Goal: Information Seeking & Learning: Learn about a topic

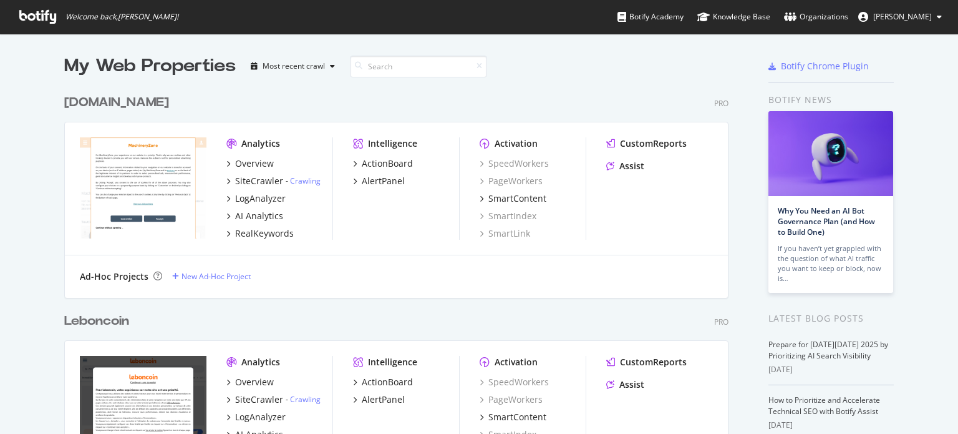
scroll to position [424, 939]
click at [641, 57] on div "My Web Properties Most recent crawl" at bounding box center [359, 66] width 591 height 25
click at [400, 69] on input at bounding box center [418, 67] width 137 height 22
type input "a"
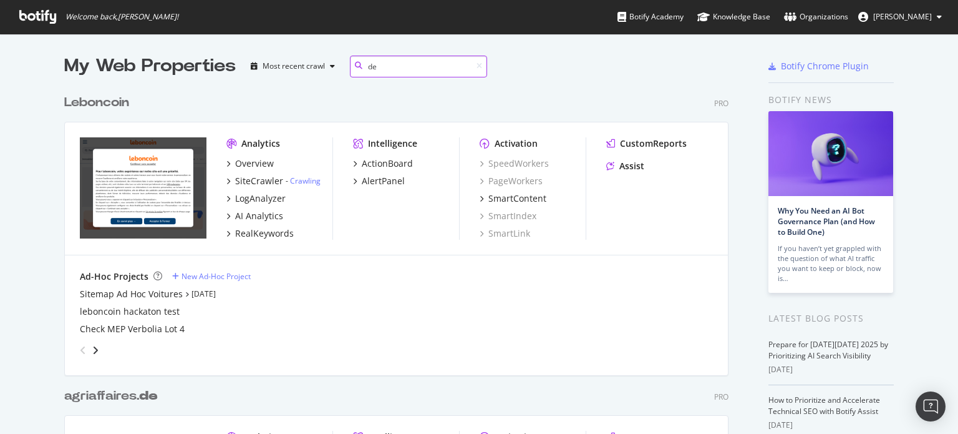
scroll to position [938, 665]
type input "d"
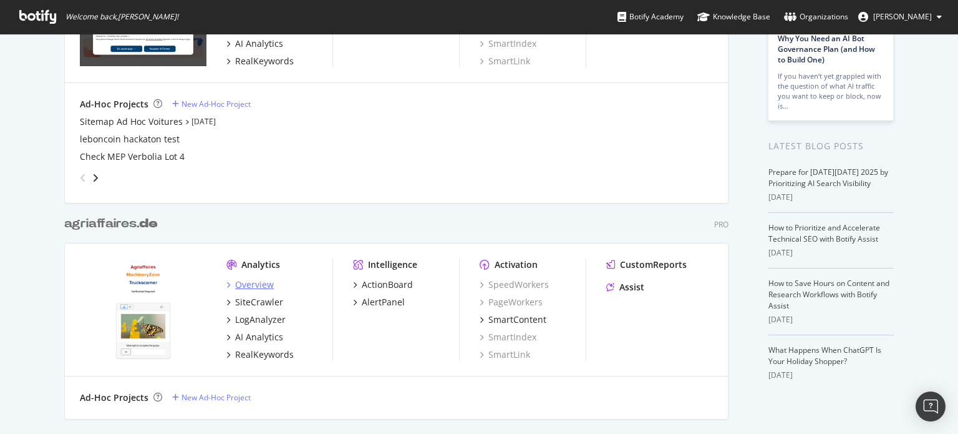
type input "de"
click at [245, 284] on div "Overview" at bounding box center [254, 284] width 39 height 12
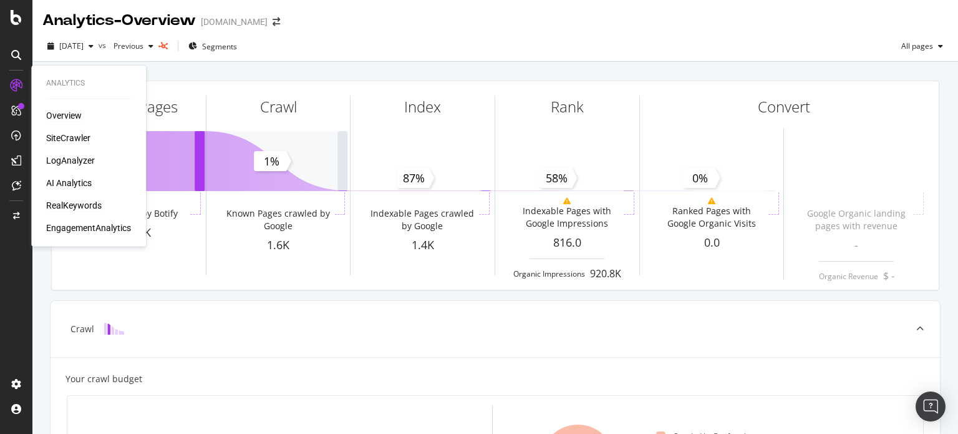
click at [66, 199] on div "RealKeywords" at bounding box center [74, 205] width 56 height 12
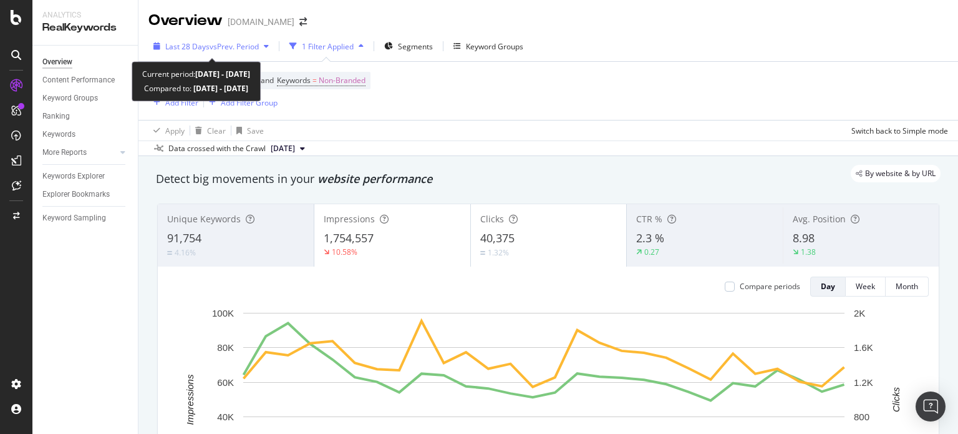
click at [273, 42] on div "button" at bounding box center [266, 45] width 15 height 7
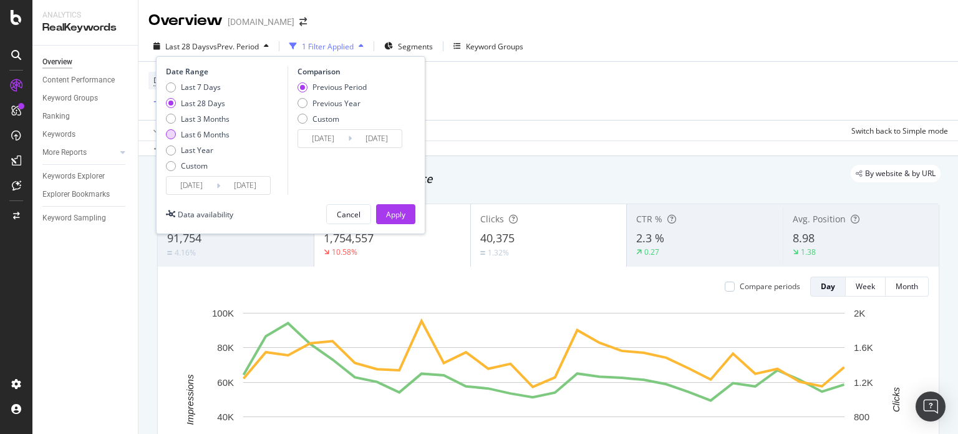
click at [210, 133] on div "Last 6 Months" at bounding box center [205, 134] width 49 height 11
type input "[DATE]"
click at [329, 107] on div "Previous Year" at bounding box center [337, 103] width 48 height 11
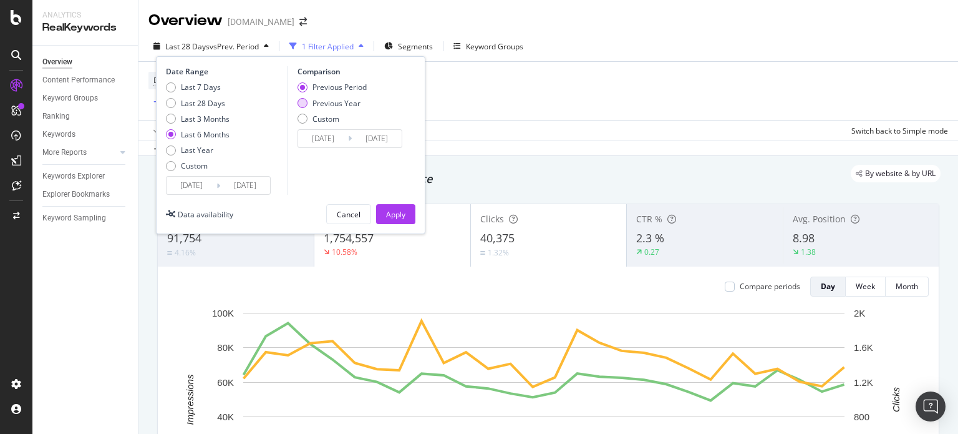
type input "[DATE]"
click at [395, 211] on div "Apply" at bounding box center [395, 214] width 19 height 11
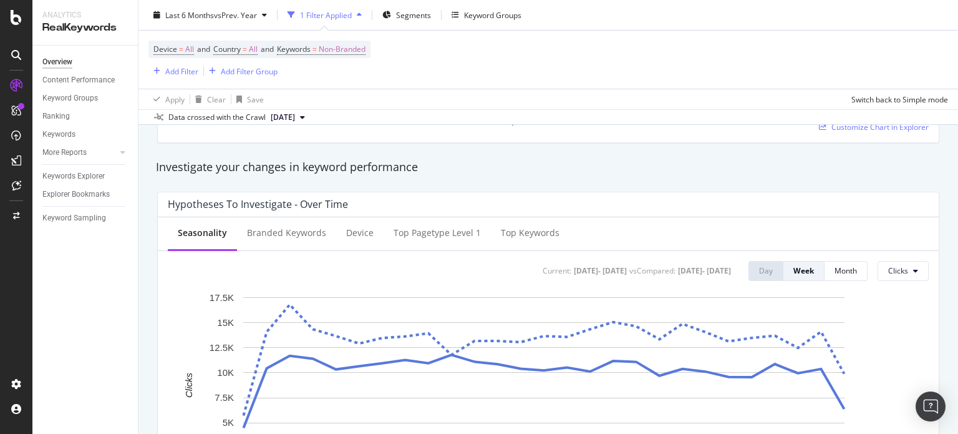
scroll to position [250, 0]
